Goal: Navigation & Orientation: Understand site structure

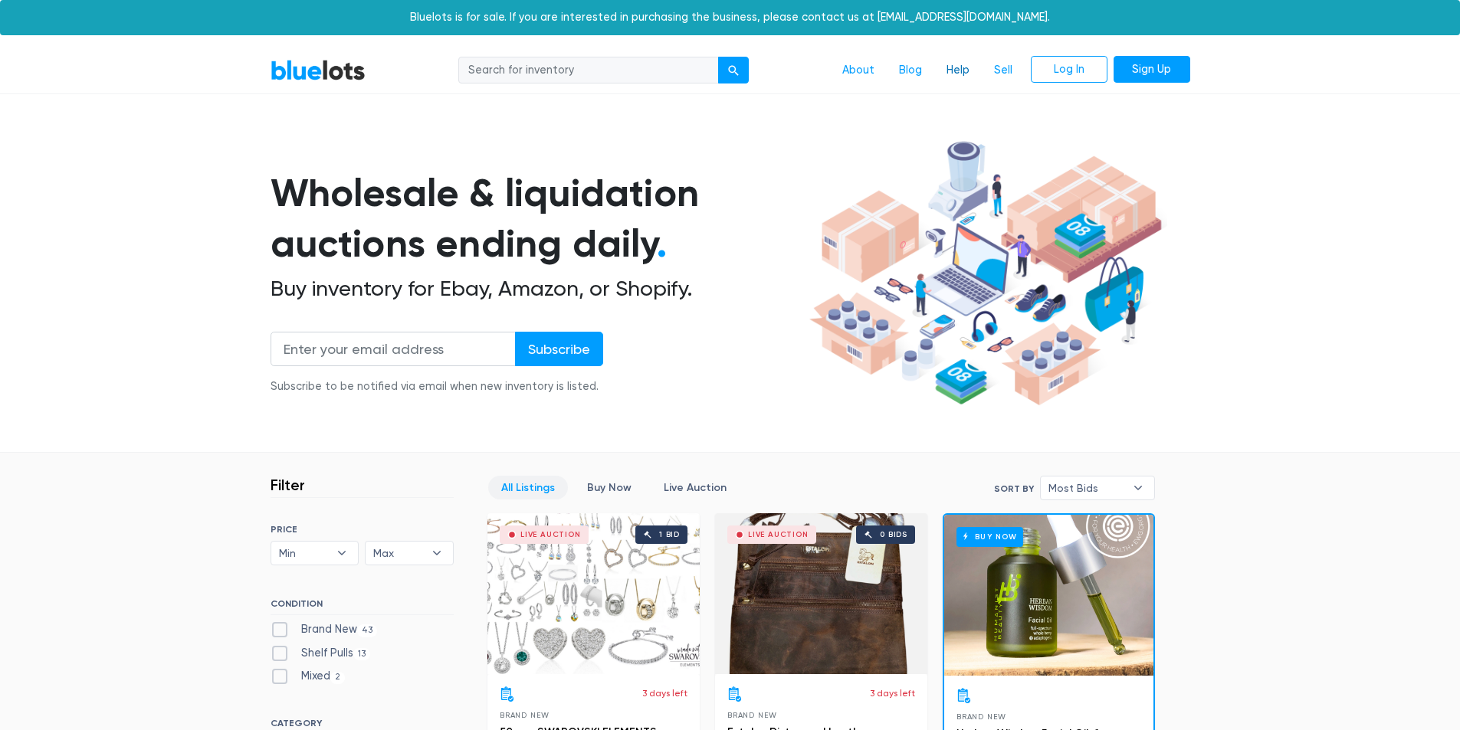
click at [950, 68] on link "Help" at bounding box center [958, 70] width 48 height 29
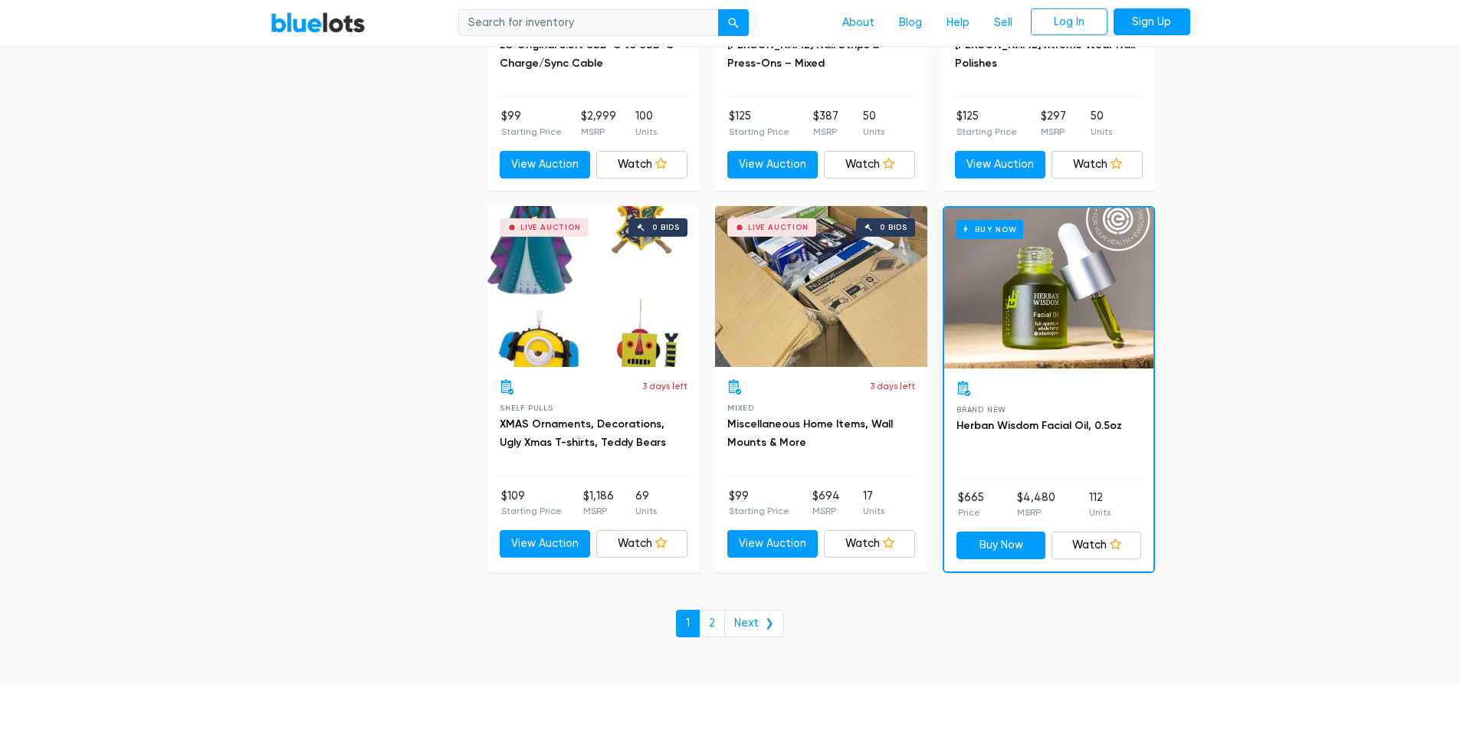
scroll to position [6597, 0]
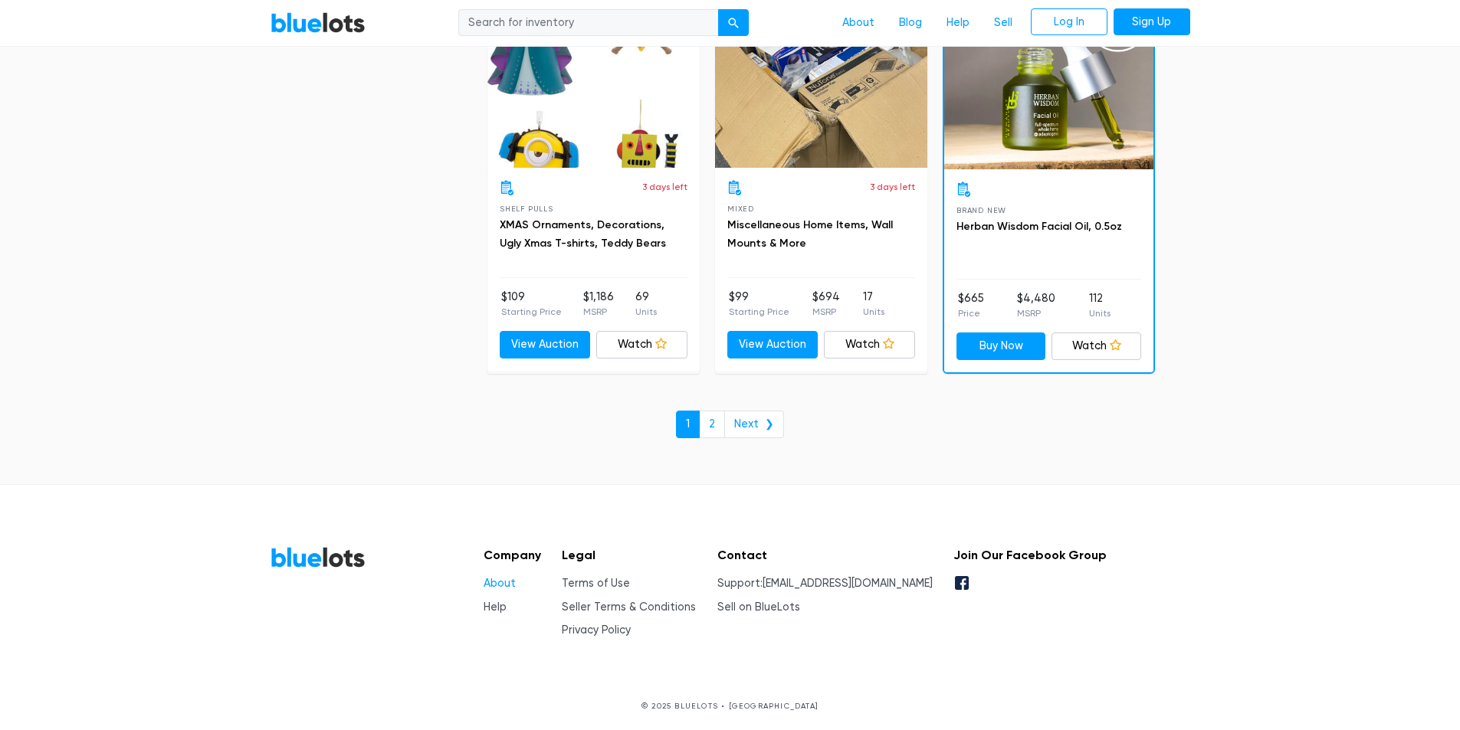
click at [501, 583] on link "About" at bounding box center [500, 583] width 32 height 13
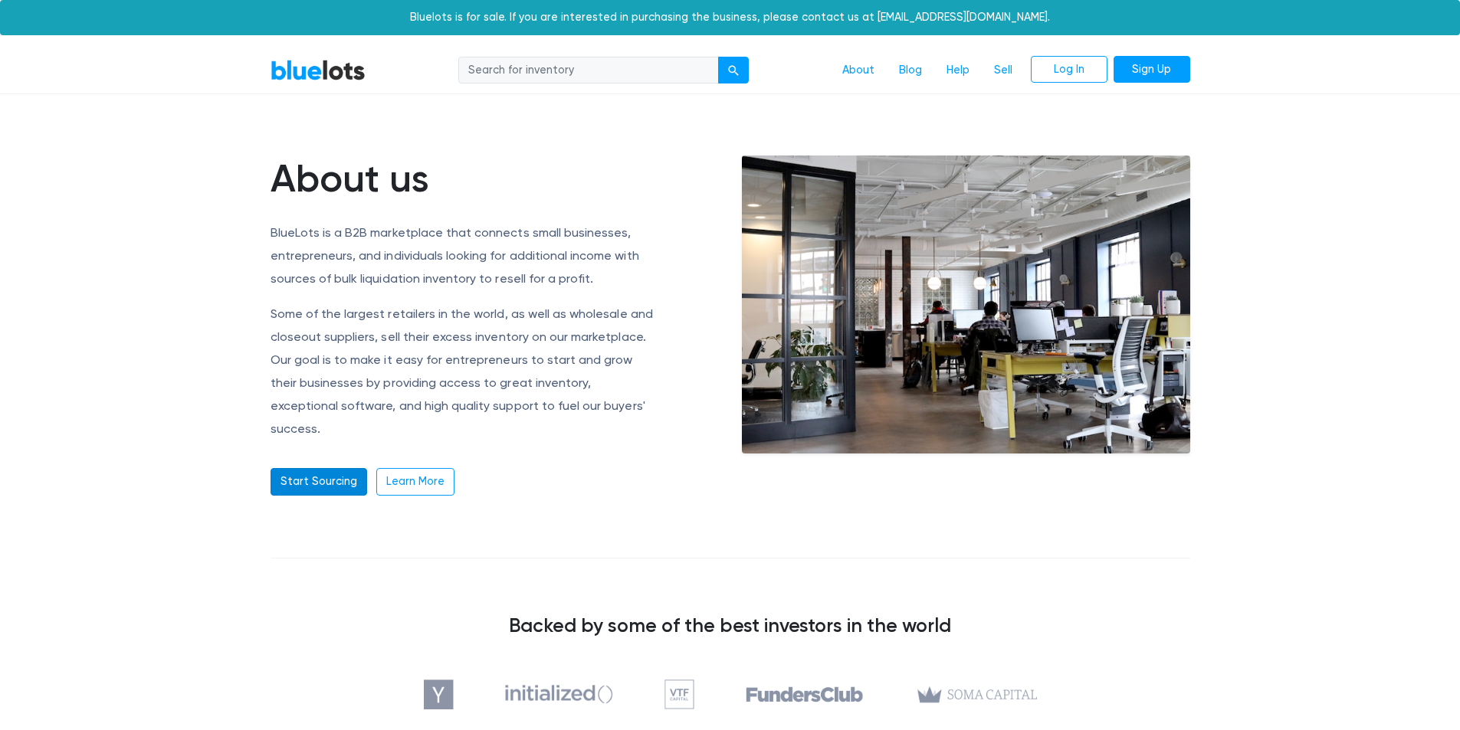
click at [332, 468] on link "Start Sourcing" at bounding box center [319, 482] width 97 height 28
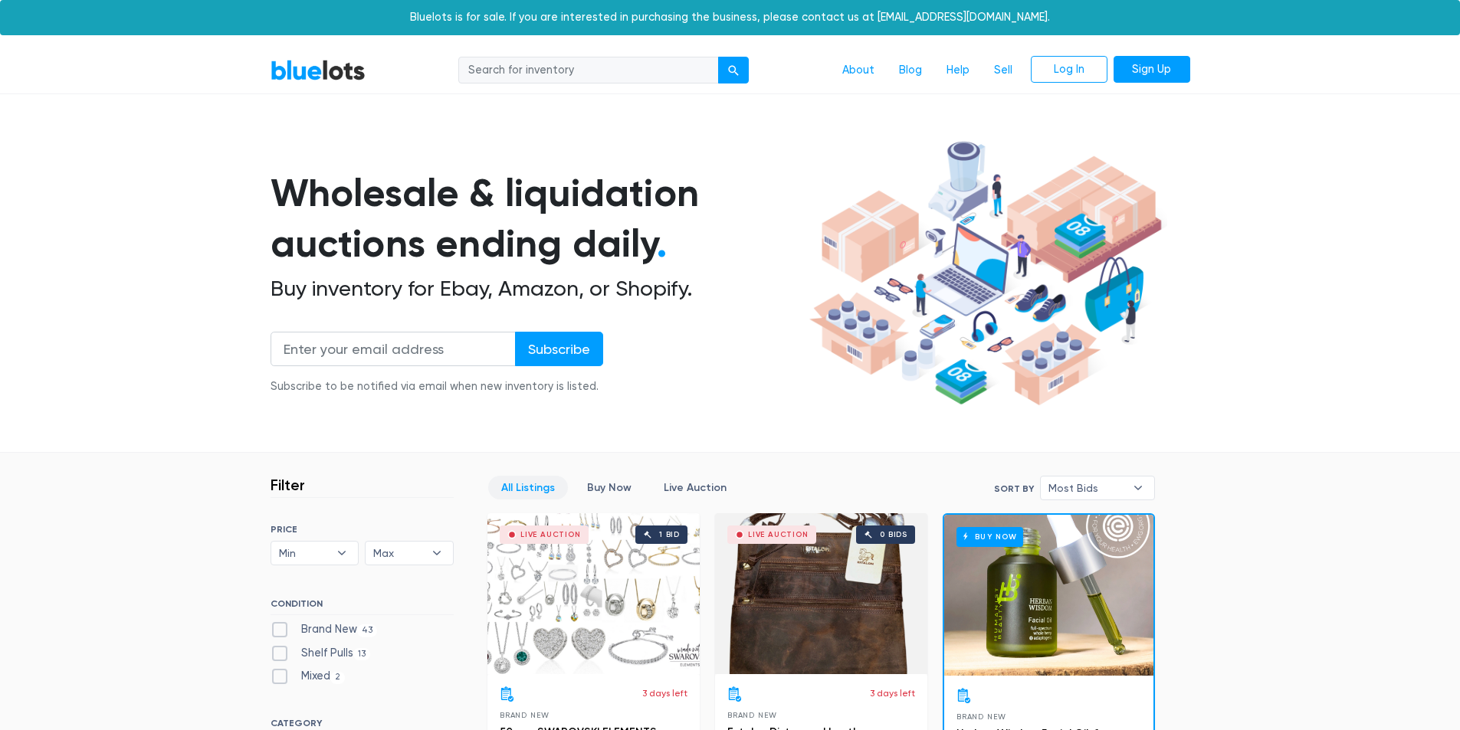
click at [298, 74] on link "BlueLots" at bounding box center [318, 70] width 95 height 22
drag, startPoint x: 569, startPoint y: 16, endPoint x: 1052, endPoint y: 25, distance: 483.7
click at [1052, 25] on div "Bluelots is for sale. If you are interested in purchasing the business, please …" at bounding box center [730, 17] width 1460 height 35
click at [1310, 339] on section "Wholesale & liquidation auctions ending daily . Buy inventory for Ebay, Amazon,…" at bounding box center [730, 294] width 1460 height 320
